Goal: Find contact information: Find contact information

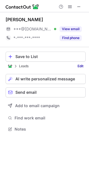
scroll to position [126, 89]
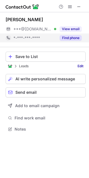
click at [51, 39] on div "*-***-***-****" at bounding box center [34, 38] width 43 height 5
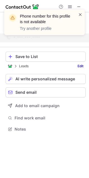
click at [81, 14] on span at bounding box center [80, 15] width 4 height 6
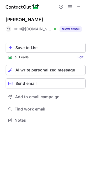
scroll to position [117, 89]
click at [38, 30] on span "***@[DOMAIN_NAME]" at bounding box center [32, 29] width 39 height 5
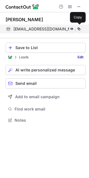
click at [41, 29] on span "esraamsamad@gmail.com" at bounding box center [45, 29] width 64 height 5
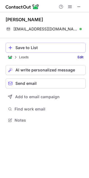
click at [40, 46] on div "Save to List" at bounding box center [49, 48] width 68 height 4
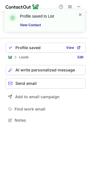
click at [81, 15] on span at bounding box center [80, 15] width 4 height 6
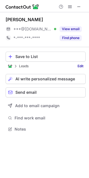
scroll to position [126, 89]
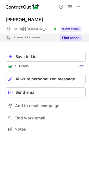
click at [70, 38] on button "Find phone" at bounding box center [71, 38] width 22 height 6
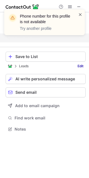
click at [79, 14] on span at bounding box center [80, 15] width 4 height 6
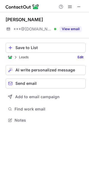
scroll to position [117, 89]
click at [78, 7] on span at bounding box center [79, 6] width 4 height 4
